Goal: Task Accomplishment & Management: Use online tool/utility

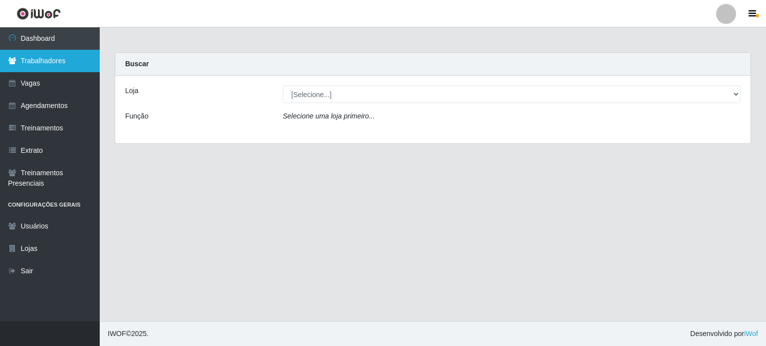
click at [44, 60] on link "Trabalhadores" at bounding box center [50, 61] width 100 height 22
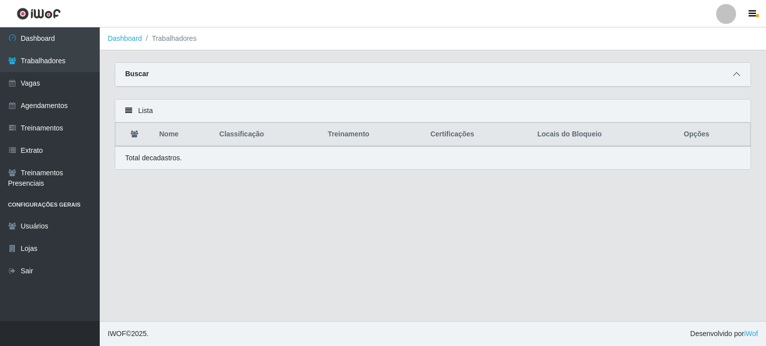
click at [736, 76] on icon at bounding box center [736, 74] width 7 height 7
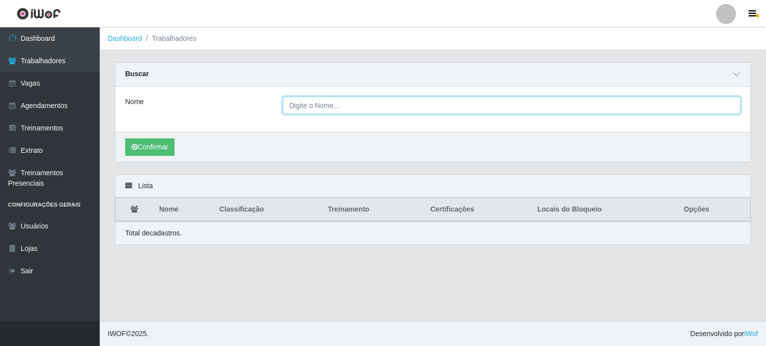
click at [370, 109] on input "Nome" at bounding box center [512, 105] width 458 height 17
type input "Francisco das chagas cavalcante"
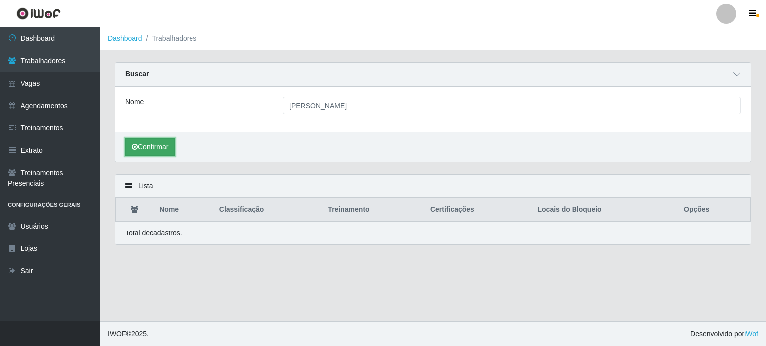
click at [163, 147] on button "Confirmar" at bounding box center [149, 147] width 49 height 17
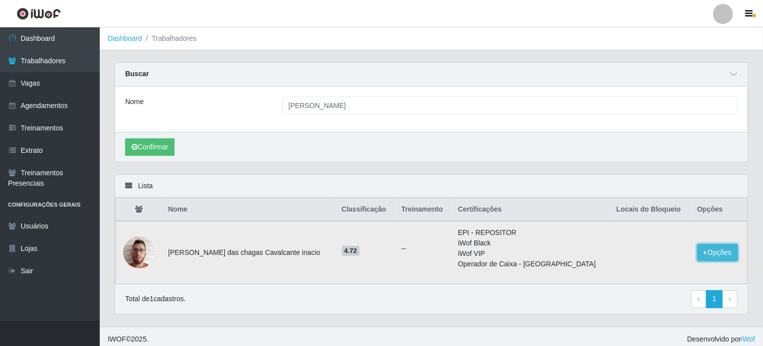
click at [713, 253] on button "Opções" at bounding box center [717, 252] width 41 height 17
click at [638, 271] on button "Bloquear - Loja" at bounding box center [655, 271] width 80 height 20
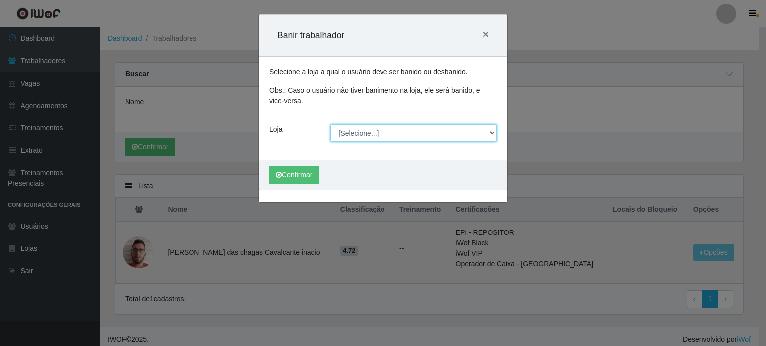
click at [490, 133] on select "[Selecione...] Iskisita Atakado - Alecrim Iskisita Atakado - Centro de Distribu…" at bounding box center [413, 133] width 167 height 17
select select "424"
click at [330, 125] on select "[Selecione...] Iskisita Atakado - Alecrim Iskisita Atakado - Centro de Distribu…" at bounding box center [413, 133] width 167 height 17
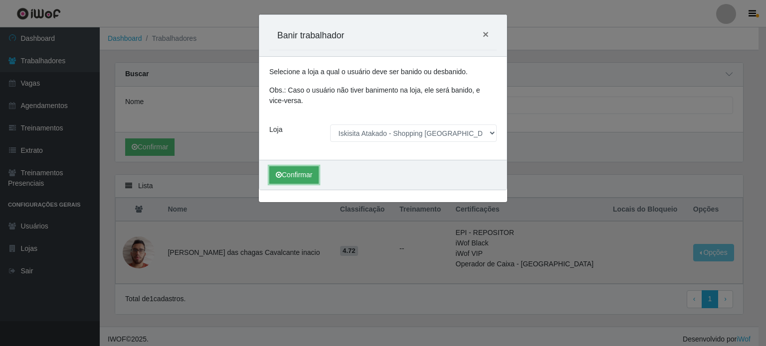
click at [295, 174] on button "Confirmar" at bounding box center [293, 175] width 49 height 17
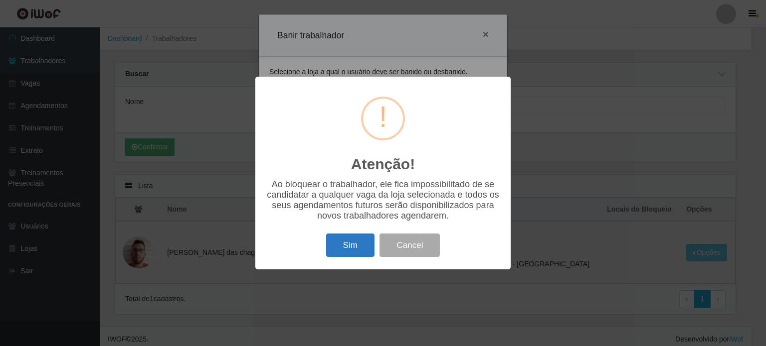
click at [359, 248] on button "Sim" at bounding box center [350, 245] width 48 height 23
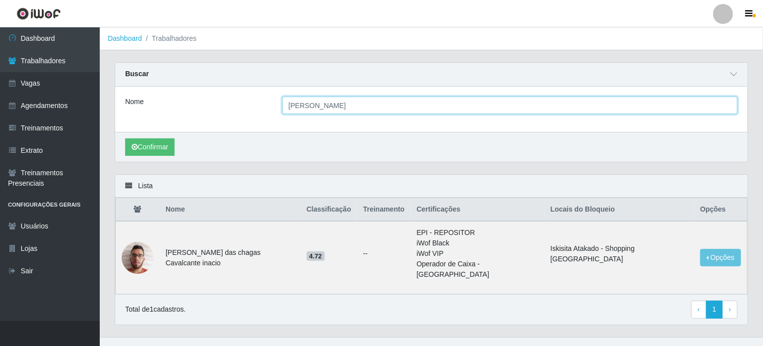
click at [315, 105] on input "Francisco das chagas cavalcante" at bounding box center [510, 105] width 456 height 17
drag, startPoint x: 392, startPoint y: 104, endPoint x: 226, endPoint y: 107, distance: 166.0
click at [226, 107] on div "Nome Francisco das chagas cavalcante" at bounding box center [431, 105] width 627 height 17
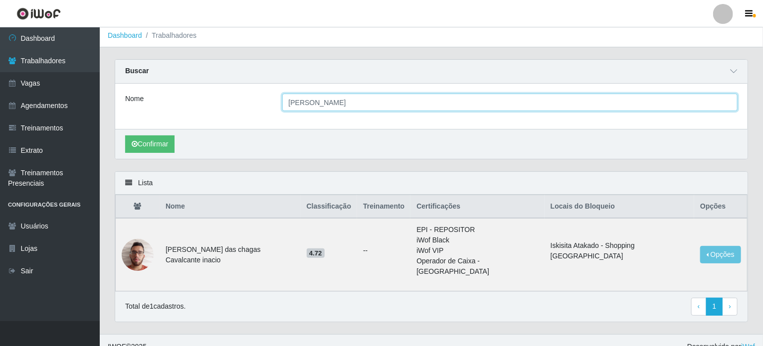
scroll to position [4, 0]
type input "Dacineide"
click at [125, 135] on button "Confirmar" at bounding box center [149, 143] width 49 height 17
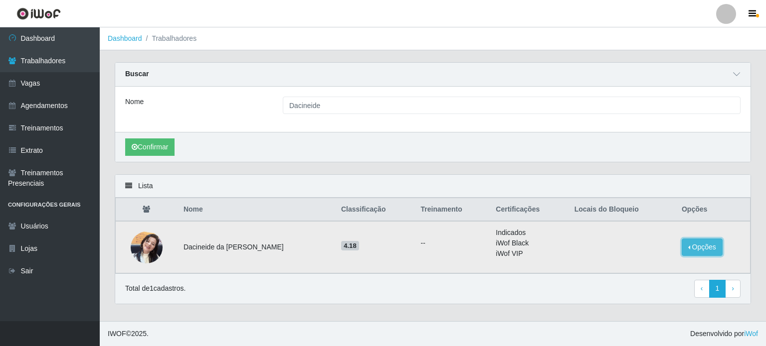
click at [703, 247] on button "Opções" at bounding box center [702, 247] width 41 height 17
click at [634, 262] on button "Bloquear - Loja" at bounding box center [640, 261] width 80 height 20
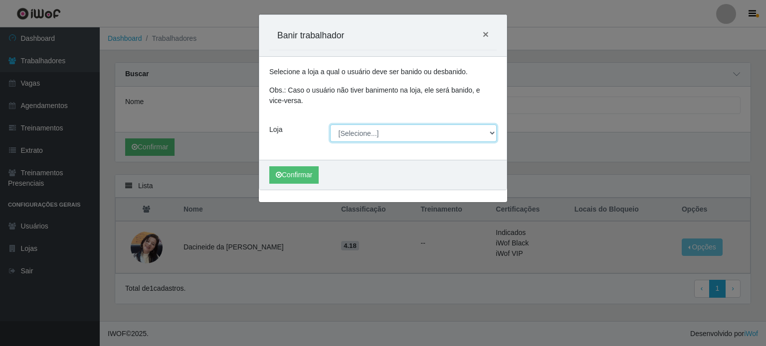
click at [493, 130] on select "[Selecione...] Iskisita Atakado - Alecrim Iskisita Atakado - Centro de Distribu…" at bounding box center [413, 133] width 167 height 17
select select "424"
click at [330, 125] on select "[Selecione...] Iskisita Atakado - Alecrim Iskisita Atakado - Centro de Distribu…" at bounding box center [413, 133] width 167 height 17
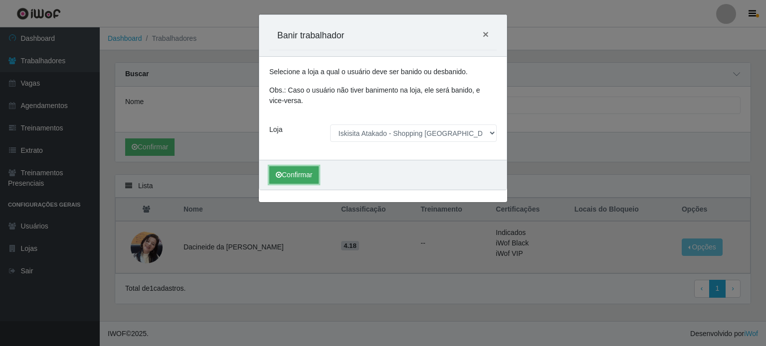
click at [298, 178] on button "Confirmar" at bounding box center [293, 175] width 49 height 17
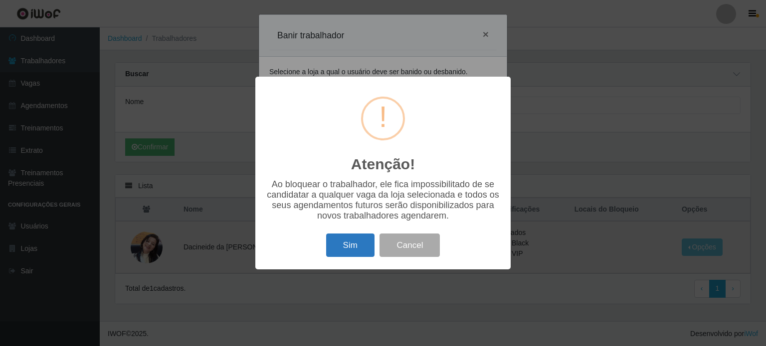
click at [356, 244] on button "Sim" at bounding box center [350, 245] width 48 height 23
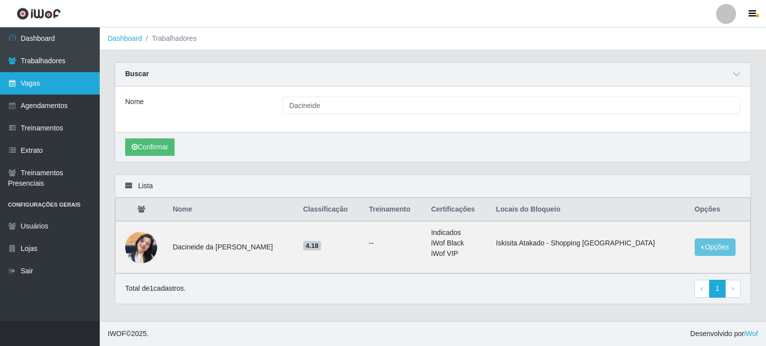
click at [53, 77] on link "Vagas" at bounding box center [50, 83] width 100 height 22
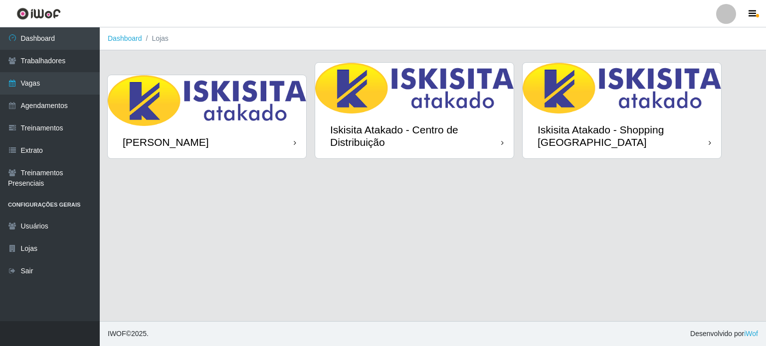
click at [636, 117] on div "Iskisita Atakado - Shopping [GEOGRAPHIC_DATA]" at bounding box center [621, 136] width 198 height 45
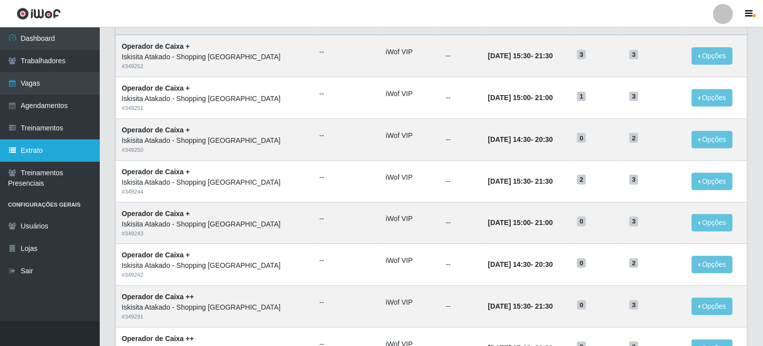
scroll to position [100, 0]
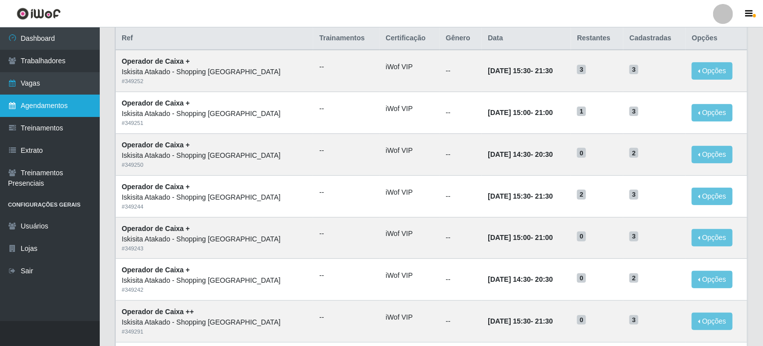
click at [52, 105] on link "Agendamentos" at bounding box center [50, 106] width 100 height 22
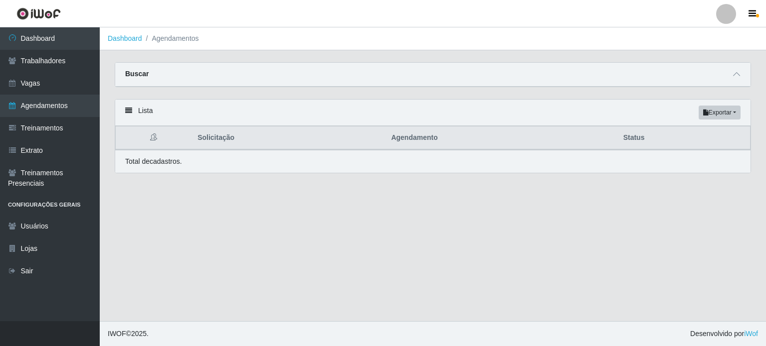
click at [136, 77] on strong "Buscar" at bounding box center [136, 74] width 23 height 8
click at [736, 73] on icon at bounding box center [736, 74] width 7 height 7
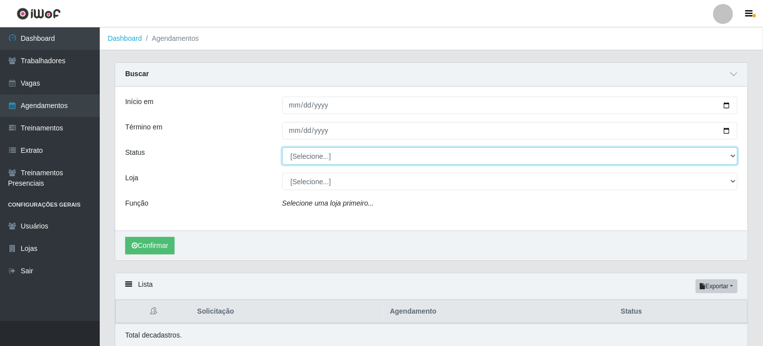
click at [729, 156] on select "[Selecione...] AGENDADO AGUARDANDO LIBERAR EM ANDAMENTO EM REVISÃO FINALIZADO C…" at bounding box center [510, 156] width 456 height 17
select select "AGENDADO"
click at [282, 148] on select "[Selecione...] AGENDADO AGUARDANDO LIBERAR EM ANDAMENTO EM REVISÃO FINALIZADO C…" at bounding box center [510, 156] width 456 height 17
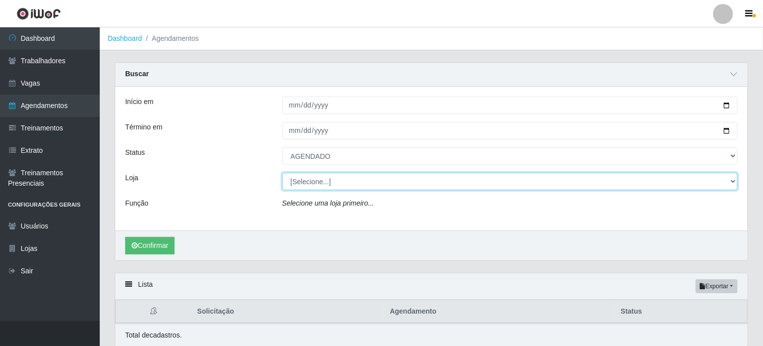
click at [737, 179] on select "[Selecione...] Iskisita Atakado - Alecrim Iskisita Atakado - Centro de Distribu…" at bounding box center [510, 181] width 456 height 17
select select "424"
click at [282, 173] on select "[Selecione...] Iskisita Atakado - Alecrim Iskisita Atakado - Centro de Distribu…" at bounding box center [510, 181] width 456 height 17
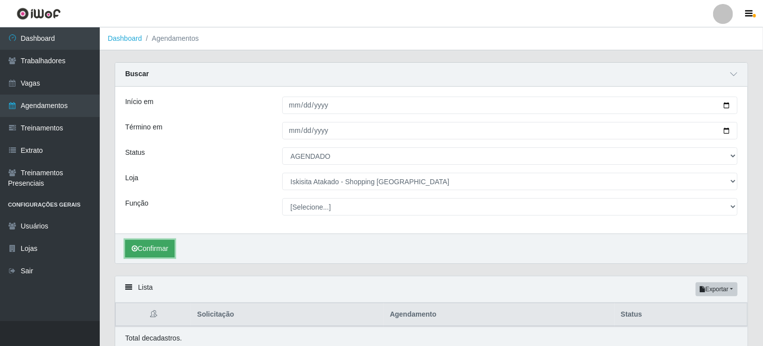
click at [158, 250] on button "Confirmar" at bounding box center [149, 248] width 49 height 17
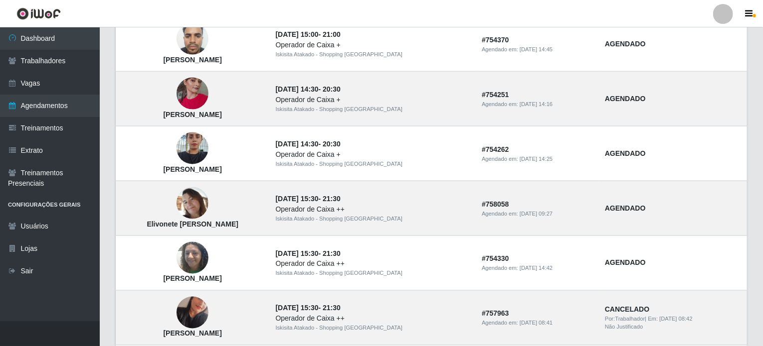
scroll to position [867, 0]
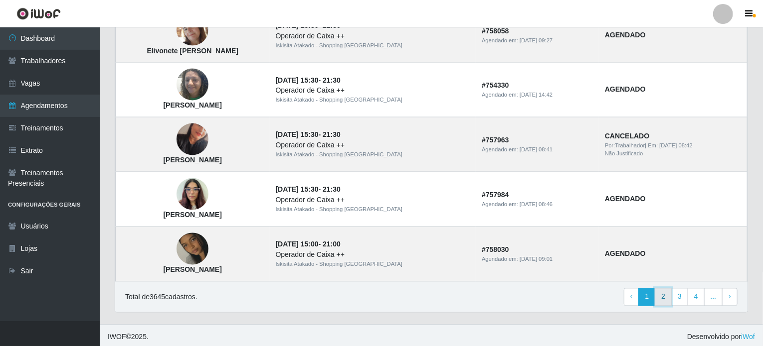
click at [663, 298] on link "2" at bounding box center [663, 298] width 17 height 18
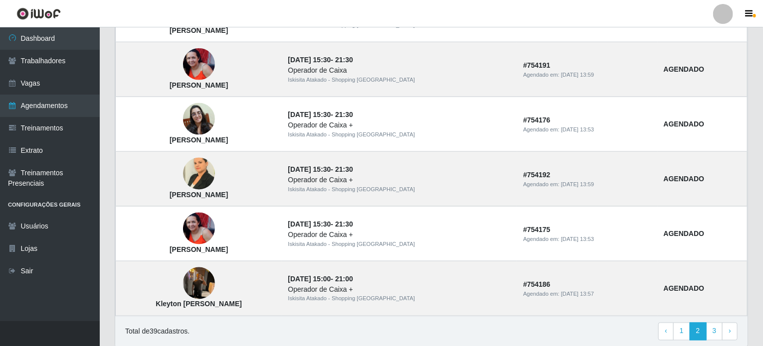
scroll to position [691, 0]
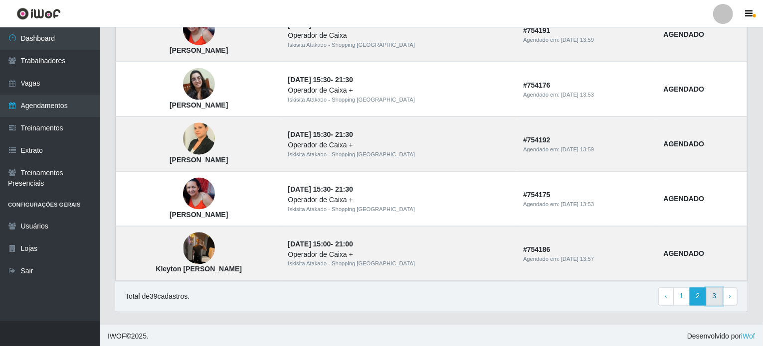
click at [711, 296] on link "3" at bounding box center [714, 297] width 17 height 18
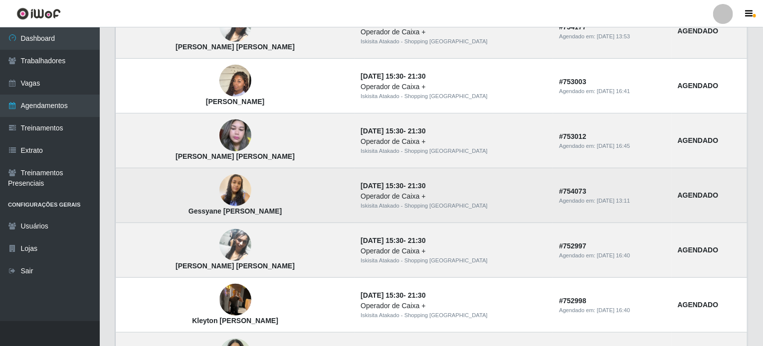
scroll to position [363, 0]
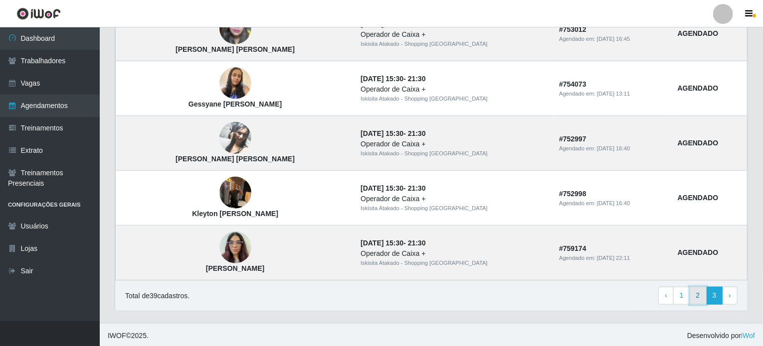
click at [700, 291] on link "2" at bounding box center [697, 296] width 17 height 18
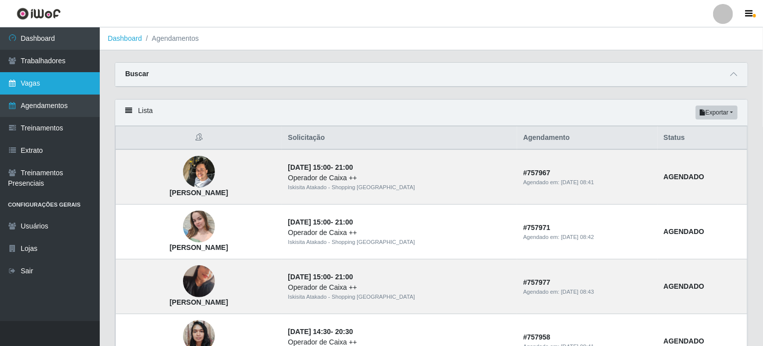
click at [45, 81] on link "Vagas" at bounding box center [50, 83] width 100 height 22
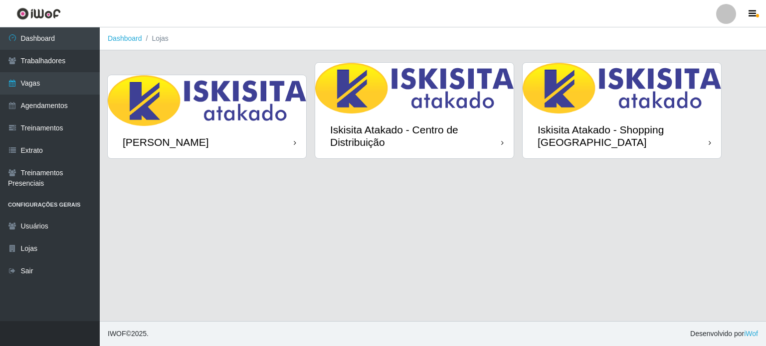
click at [607, 77] on img at bounding box center [621, 88] width 198 height 51
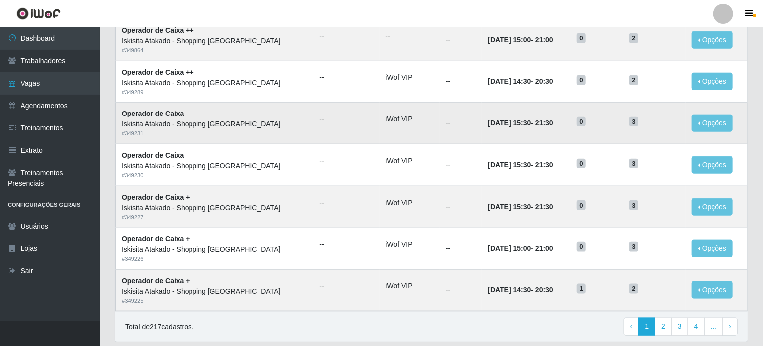
scroll to position [495, 0]
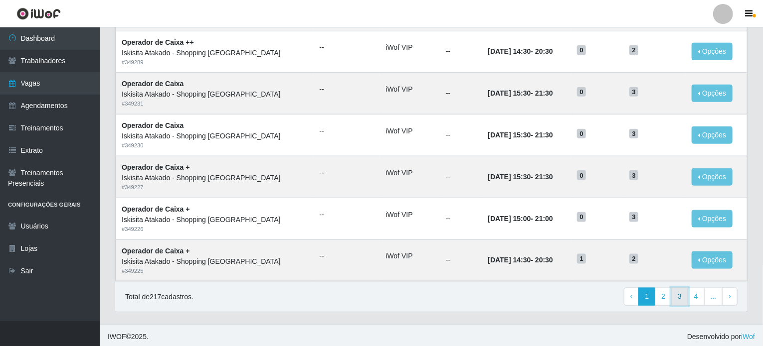
click at [685, 296] on link "3" at bounding box center [679, 297] width 17 height 18
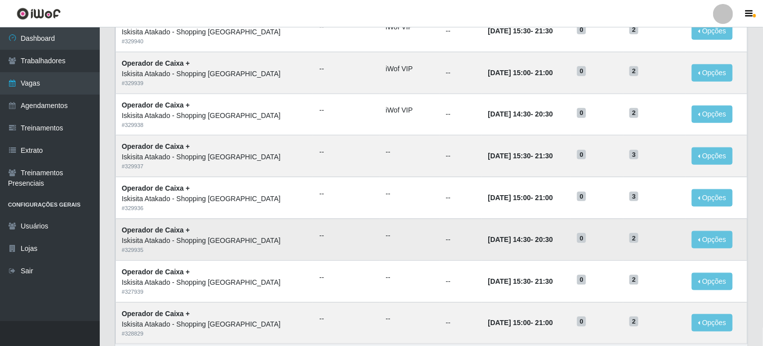
scroll to position [495, 0]
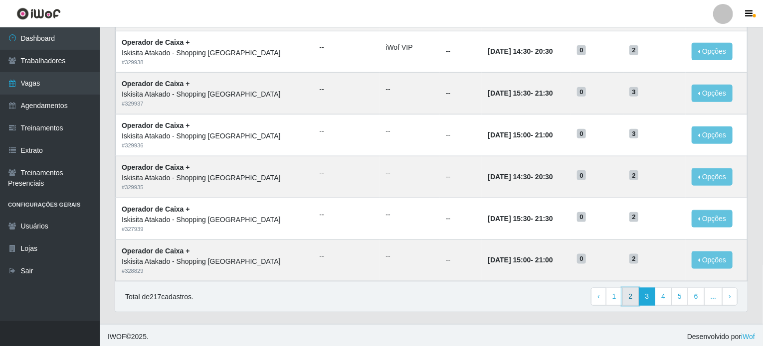
click at [632, 291] on link "2" at bounding box center [630, 297] width 17 height 18
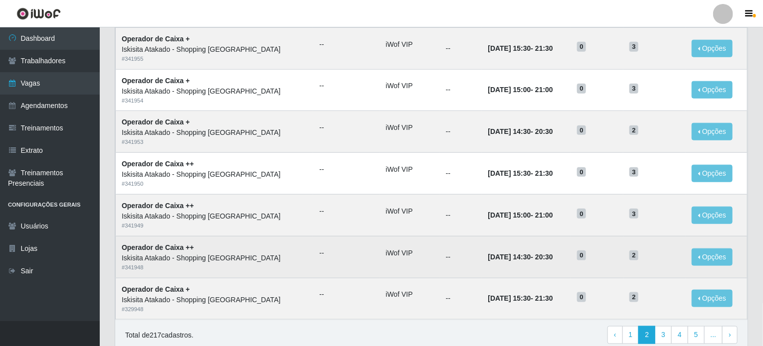
scroll to position [495, 0]
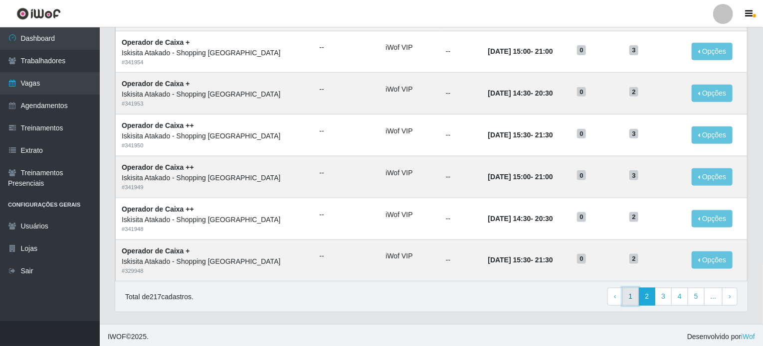
click at [632, 294] on link "1" at bounding box center [630, 297] width 17 height 18
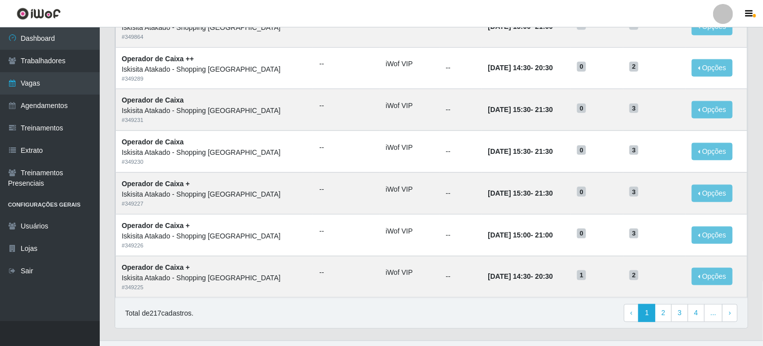
scroll to position [495, 0]
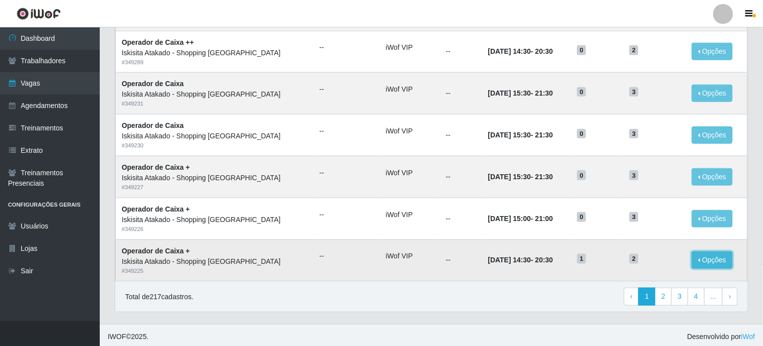
click at [712, 255] on button "Opções" at bounding box center [711, 260] width 41 height 17
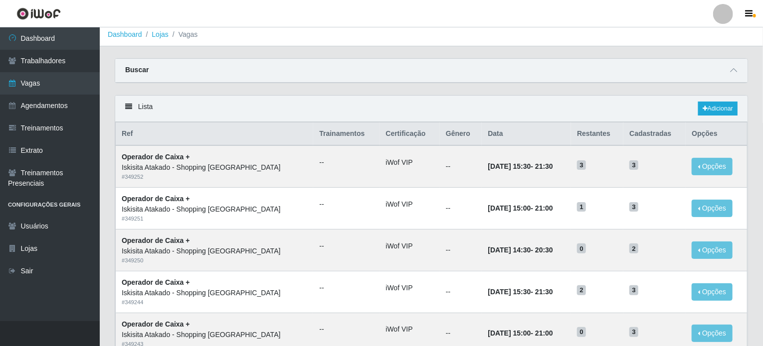
scroll to position [0, 0]
